Goal: Task Accomplishment & Management: Complete application form

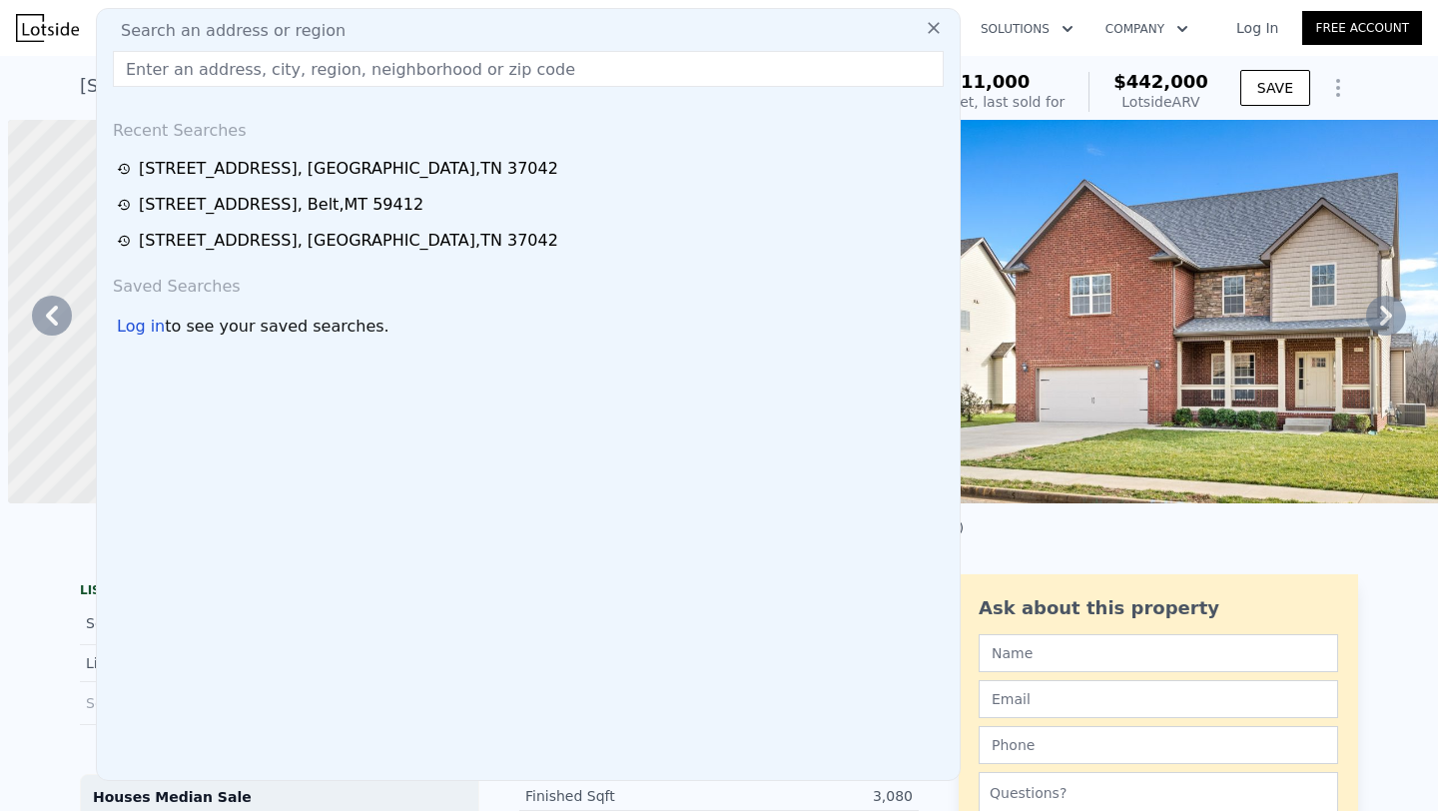
scroll to position [0, 230]
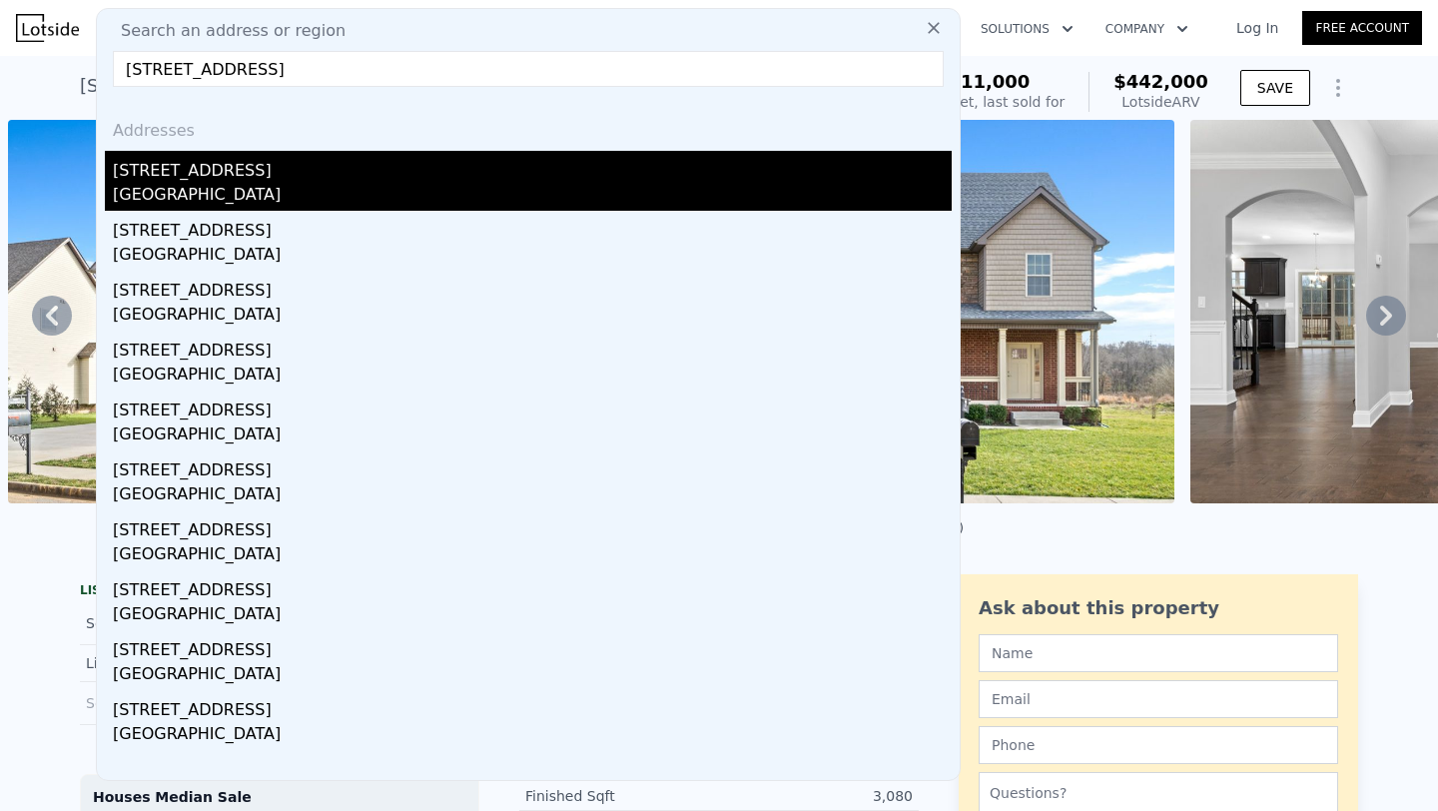
type input "[STREET_ADDRESS]"
click at [223, 181] on div "[STREET_ADDRESS]" at bounding box center [532, 167] width 839 height 32
type input "4"
type input "2"
type input "2.5"
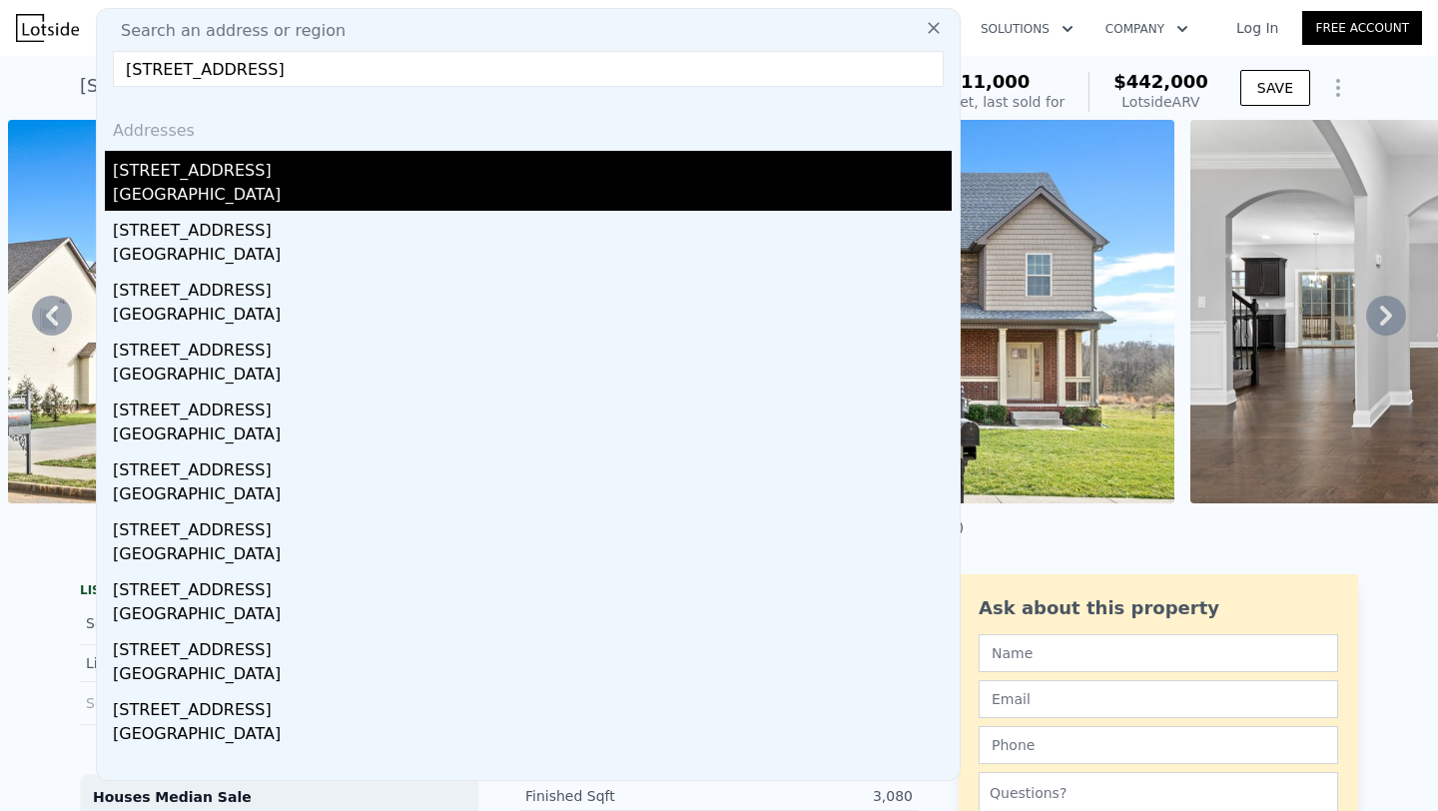
type input "1340"
type input "2323"
type input "9147.6"
type input "13503.6"
type input "$ 312,000"
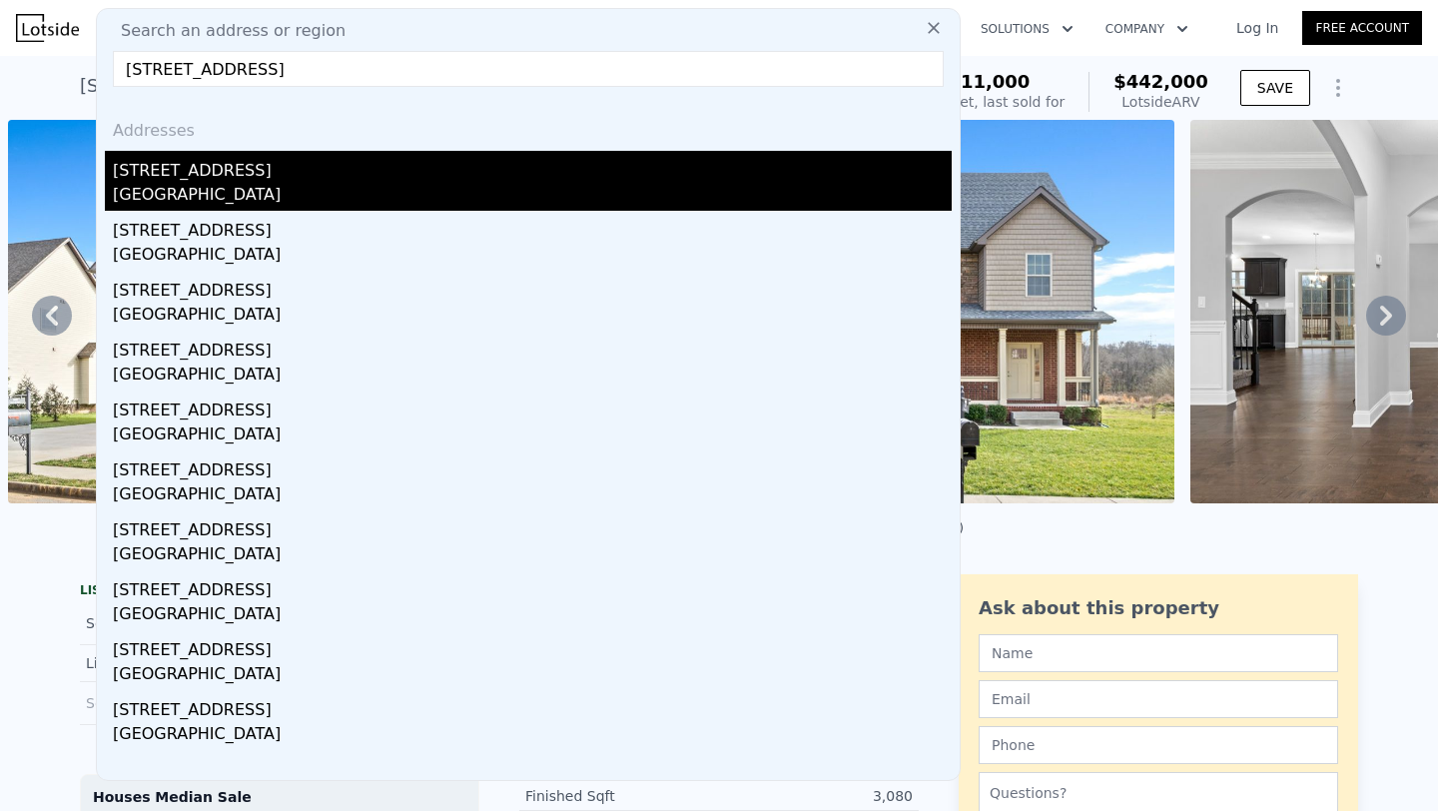
type input "$ 149,583"
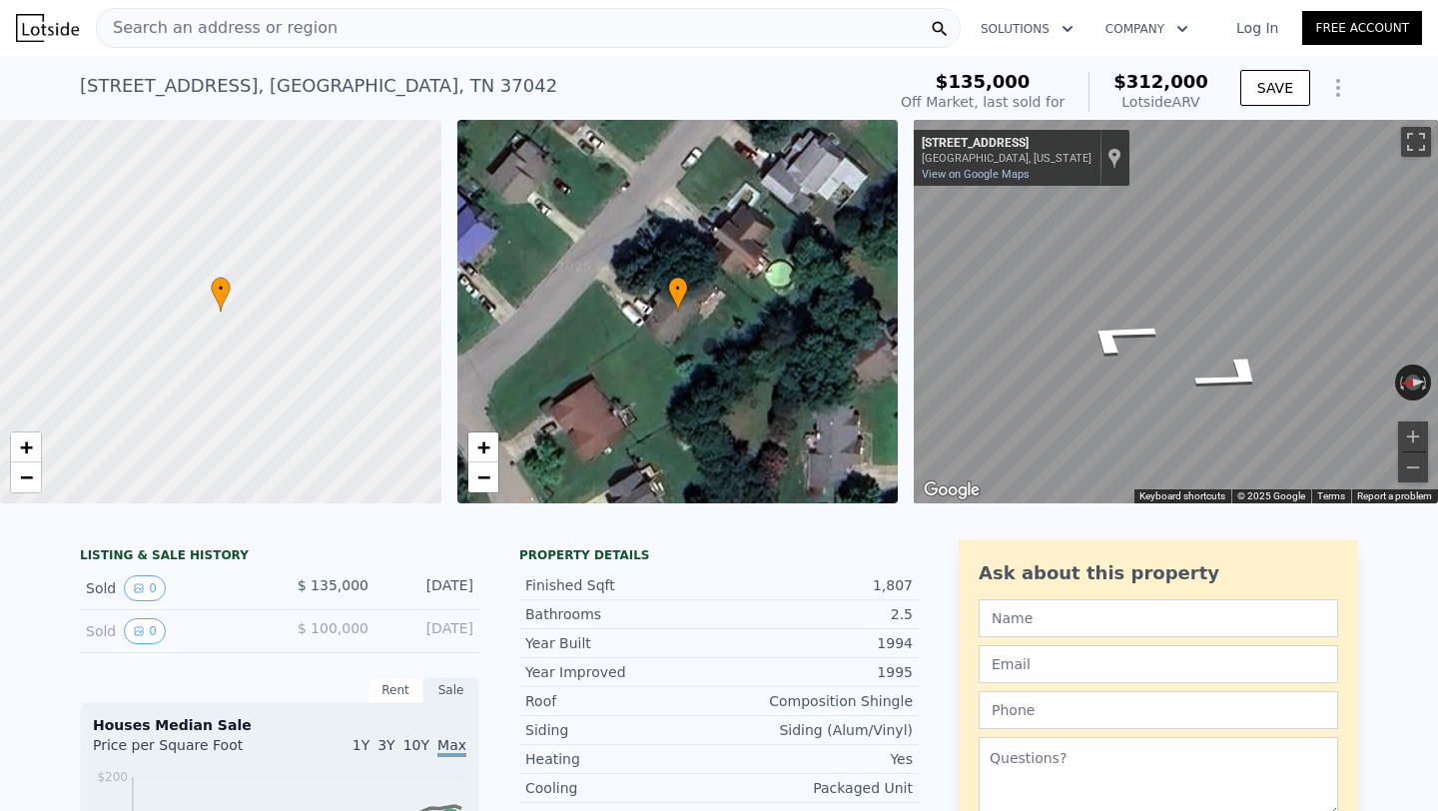
click at [806, 244] on div "• + − • + − ← Move left → Move right ↑ Move up ↓ Move down + Zoom in - Zoom out…" at bounding box center [719, 312] width 1438 height 384
checkbox input "true"
